Goal: Transaction & Acquisition: Purchase product/service

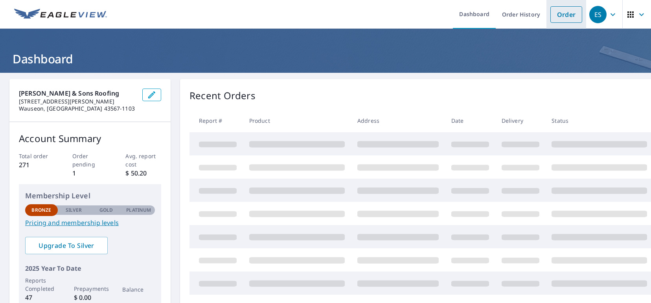
click at [558, 17] on link "Order" at bounding box center [566, 14] width 32 height 17
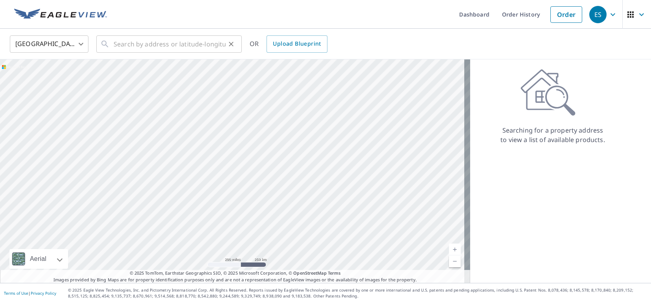
click at [110, 43] on div "​" at bounding box center [168, 43] width 145 height 17
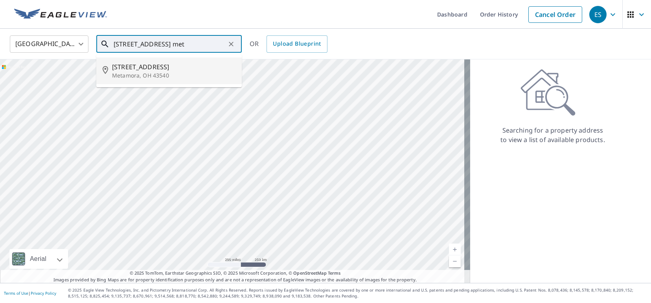
click at [137, 71] on span "[STREET_ADDRESS]" at bounding box center [173, 66] width 123 height 9
type input "[STREET_ADDRESS]"
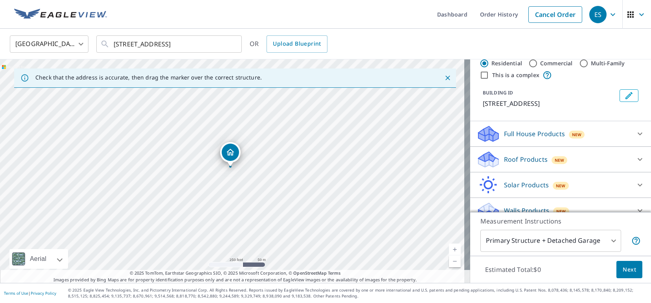
scroll to position [31, 0]
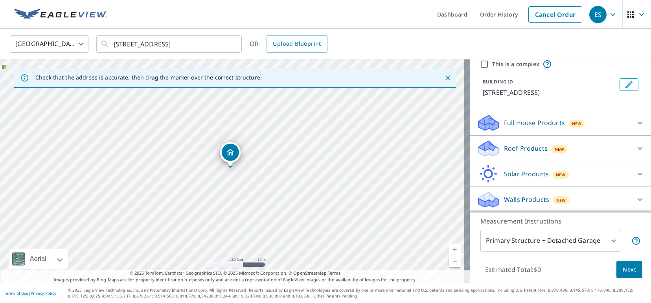
click at [508, 241] on body "ES ES Dashboard Order History Cancel Order ES [GEOGRAPHIC_DATA] US ​ [STREET_AD…" at bounding box center [325, 151] width 651 height 303
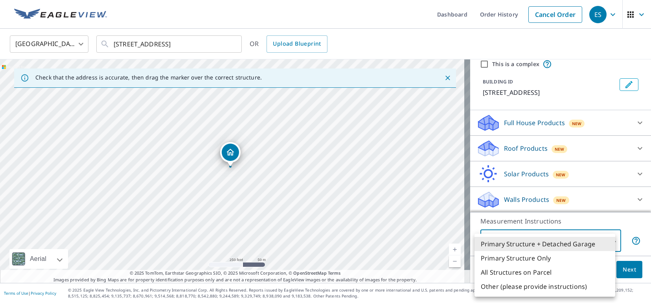
click at [508, 237] on li "Primary Structure + Detached Garage" at bounding box center [544, 244] width 141 height 14
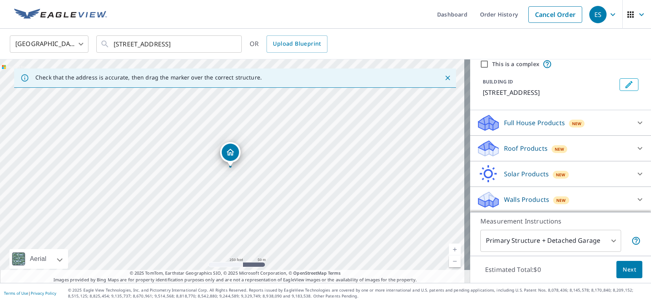
click at [521, 123] on p "Full House Products" at bounding box center [534, 122] width 61 height 9
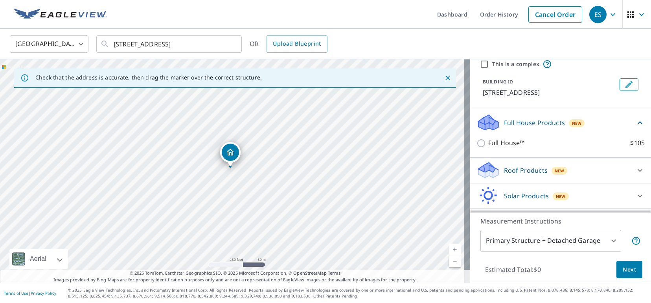
click at [521, 123] on p "Full House Products" at bounding box center [534, 122] width 61 height 9
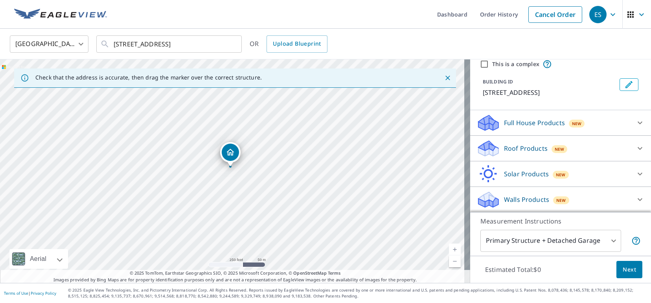
click at [511, 148] on p "Roof Products" at bounding box center [526, 147] width 44 height 9
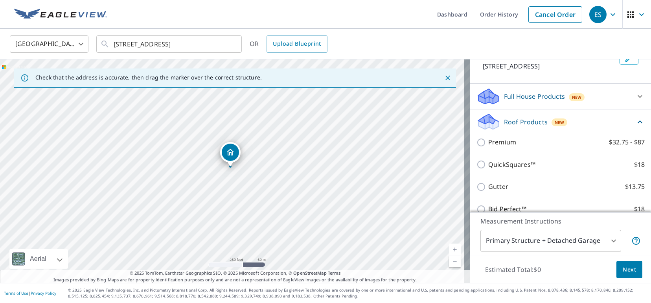
scroll to position [70, 0]
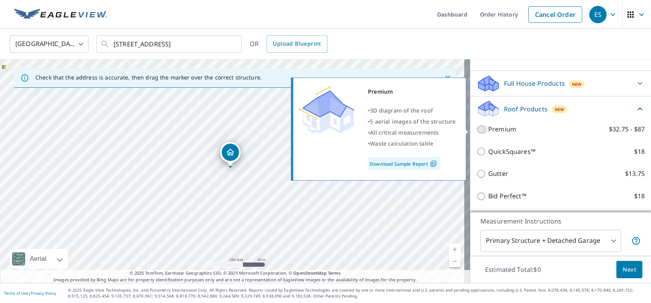
click at [476, 129] on input "Premium $32.75 - $87" at bounding box center [482, 129] width 12 height 9
checkbox input "true"
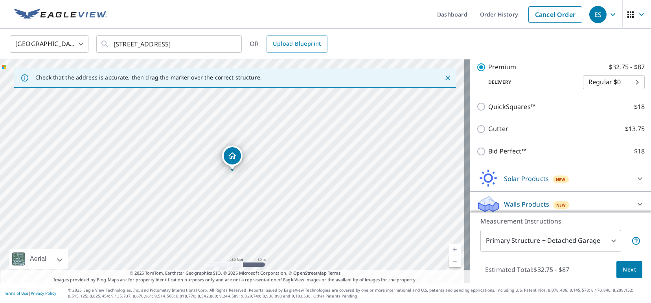
scroll to position [149, 0]
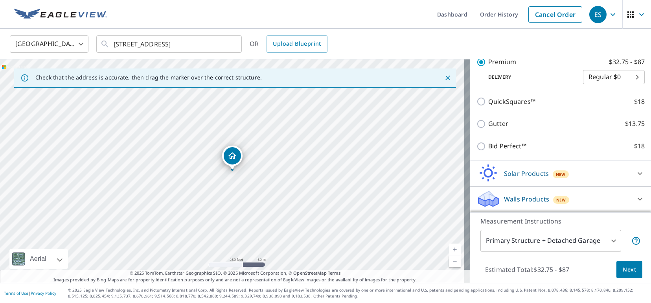
click at [624, 268] on span "Next" at bounding box center [628, 269] width 13 height 10
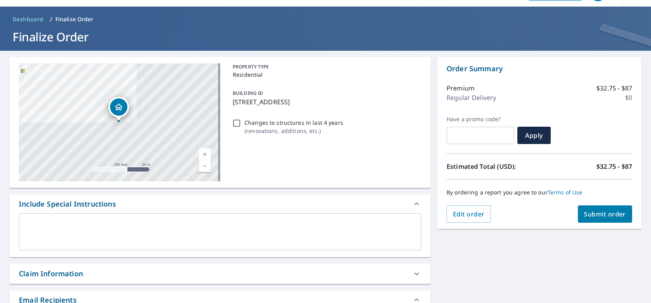
scroll to position [39, 0]
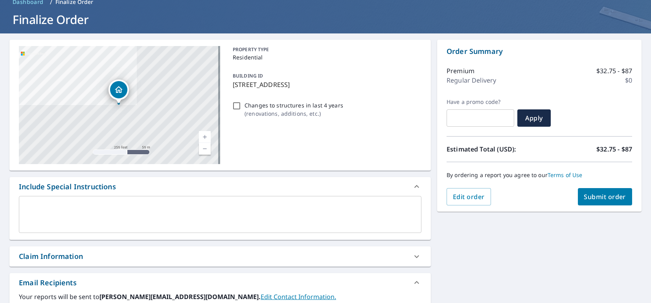
click at [593, 199] on span "Submit order" at bounding box center [605, 196] width 42 height 9
checkbox input "true"
